Goal: Navigation & Orientation: Find specific page/section

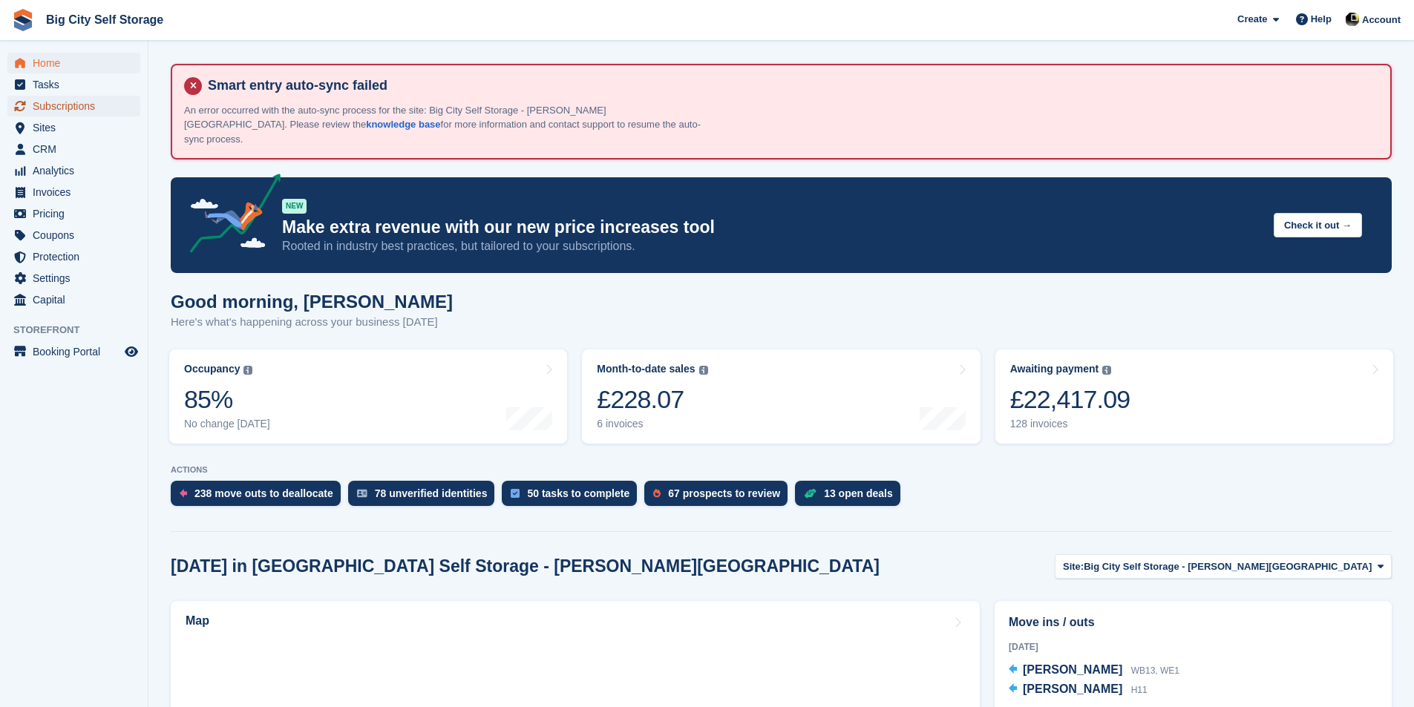
click at [68, 99] on span "Subscriptions" at bounding box center [77, 106] width 89 height 21
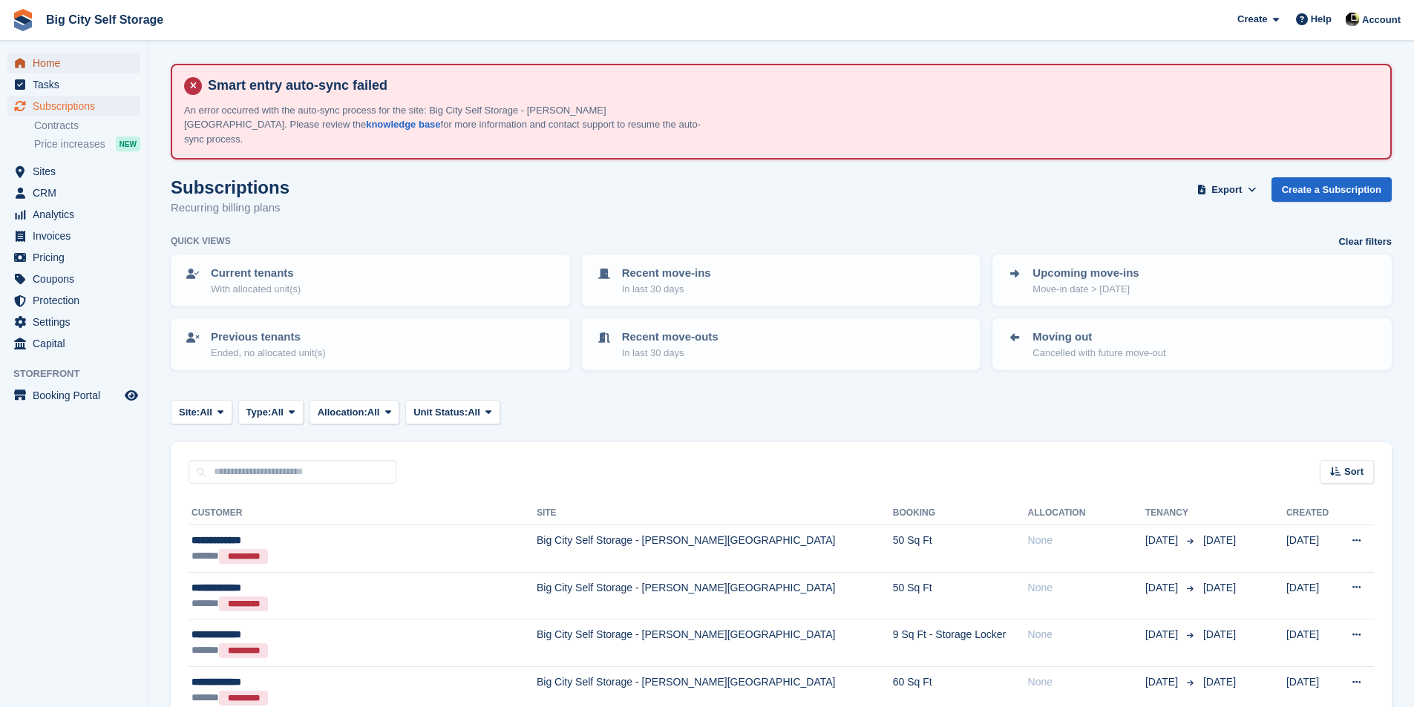
click at [73, 57] on span "Home" at bounding box center [77, 63] width 89 height 21
